Goal: Information Seeking & Learning: Learn about a topic

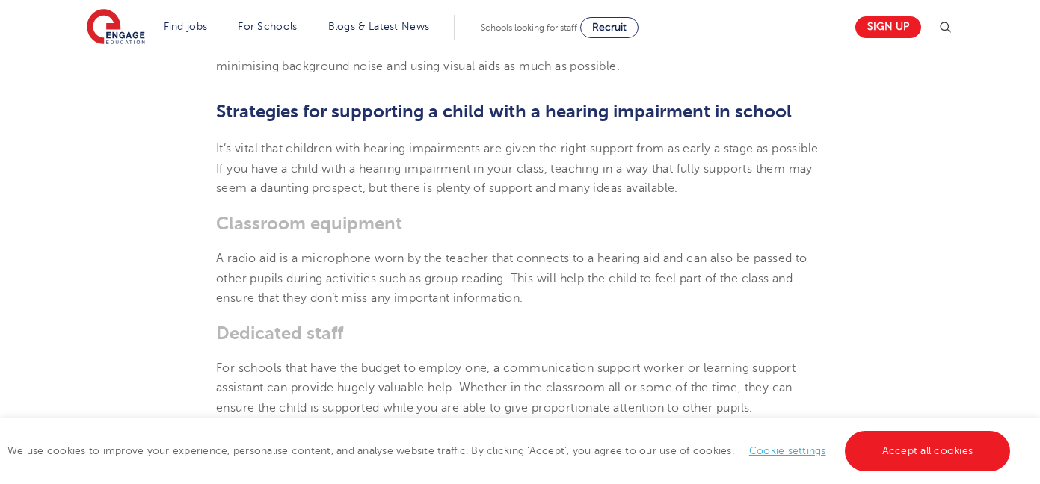
scroll to position [1960, 0]
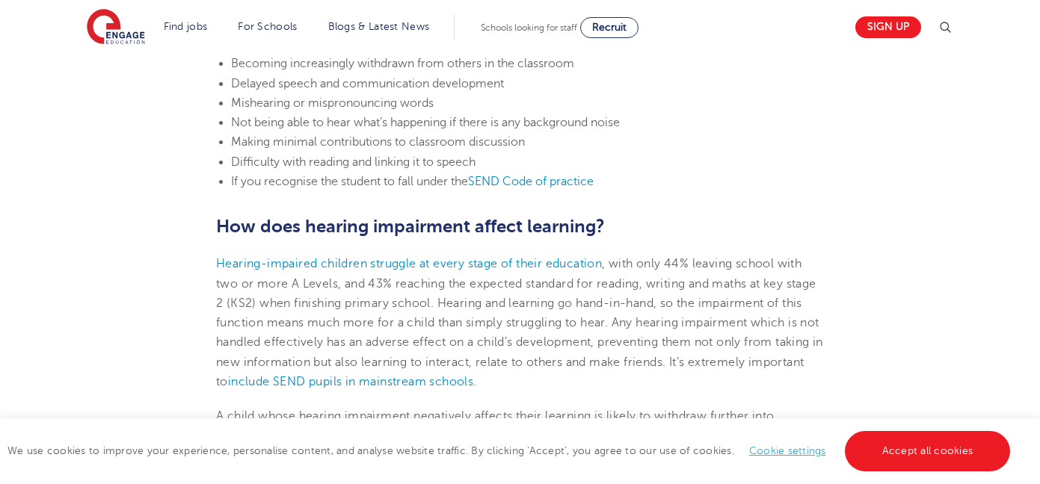
scroll to position [1444, 0]
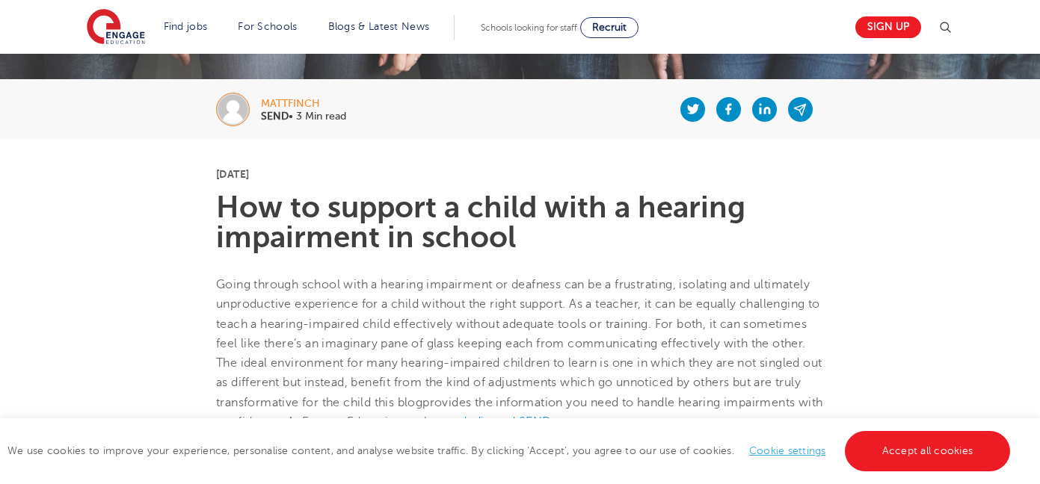
scroll to position [251, 0]
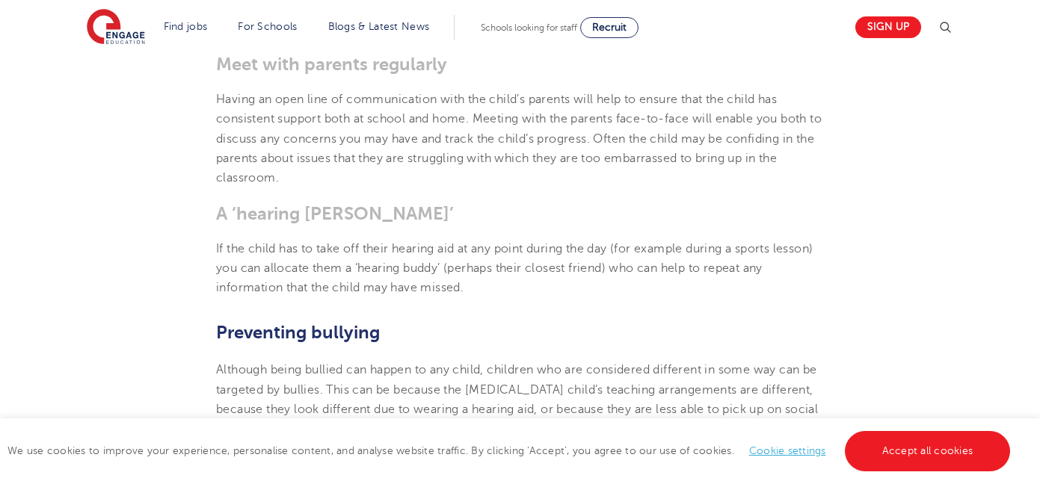
scroll to position [2458, 0]
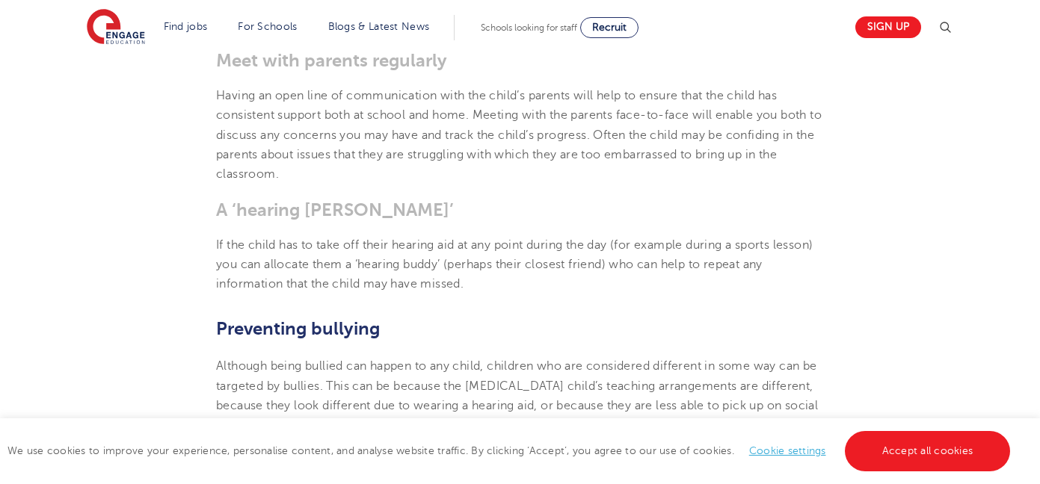
click at [669, 157] on span "Having an open line of communication with the child’s parents will help to ensu…" at bounding box center [519, 135] width 606 height 92
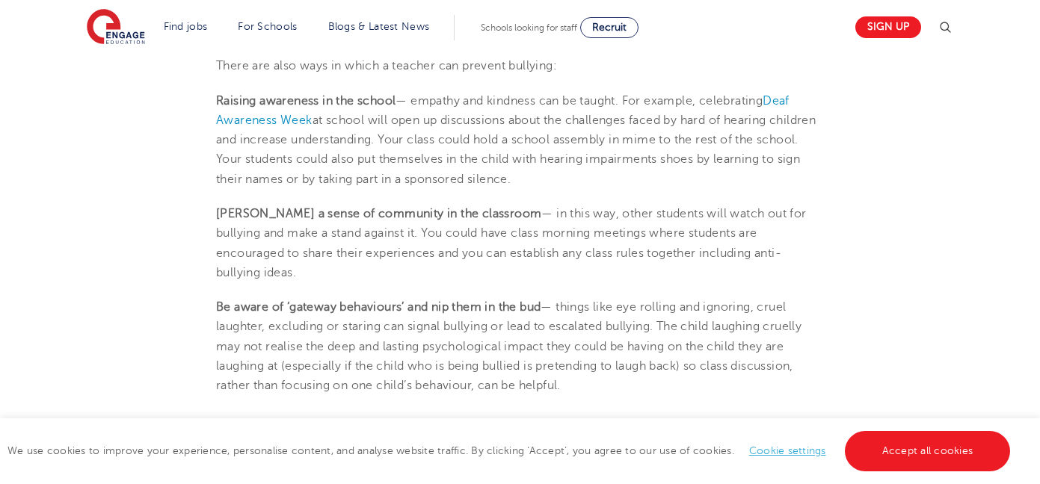
scroll to position [2965, 0]
